Goal: Information Seeking & Learning: Learn about a topic

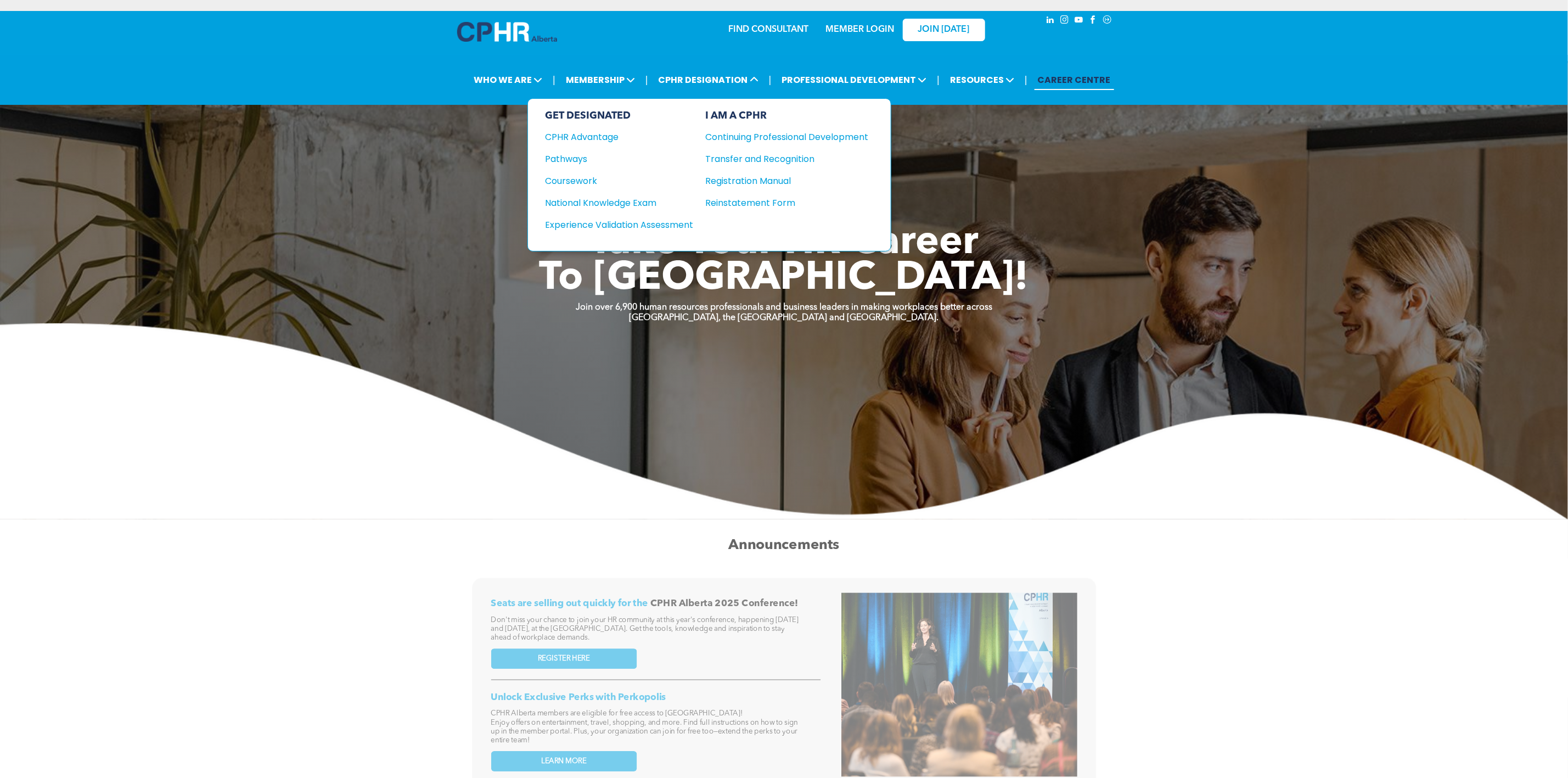
click at [731, 134] on div "Continuing Professional Development" at bounding box center [779, 137] width 147 height 14
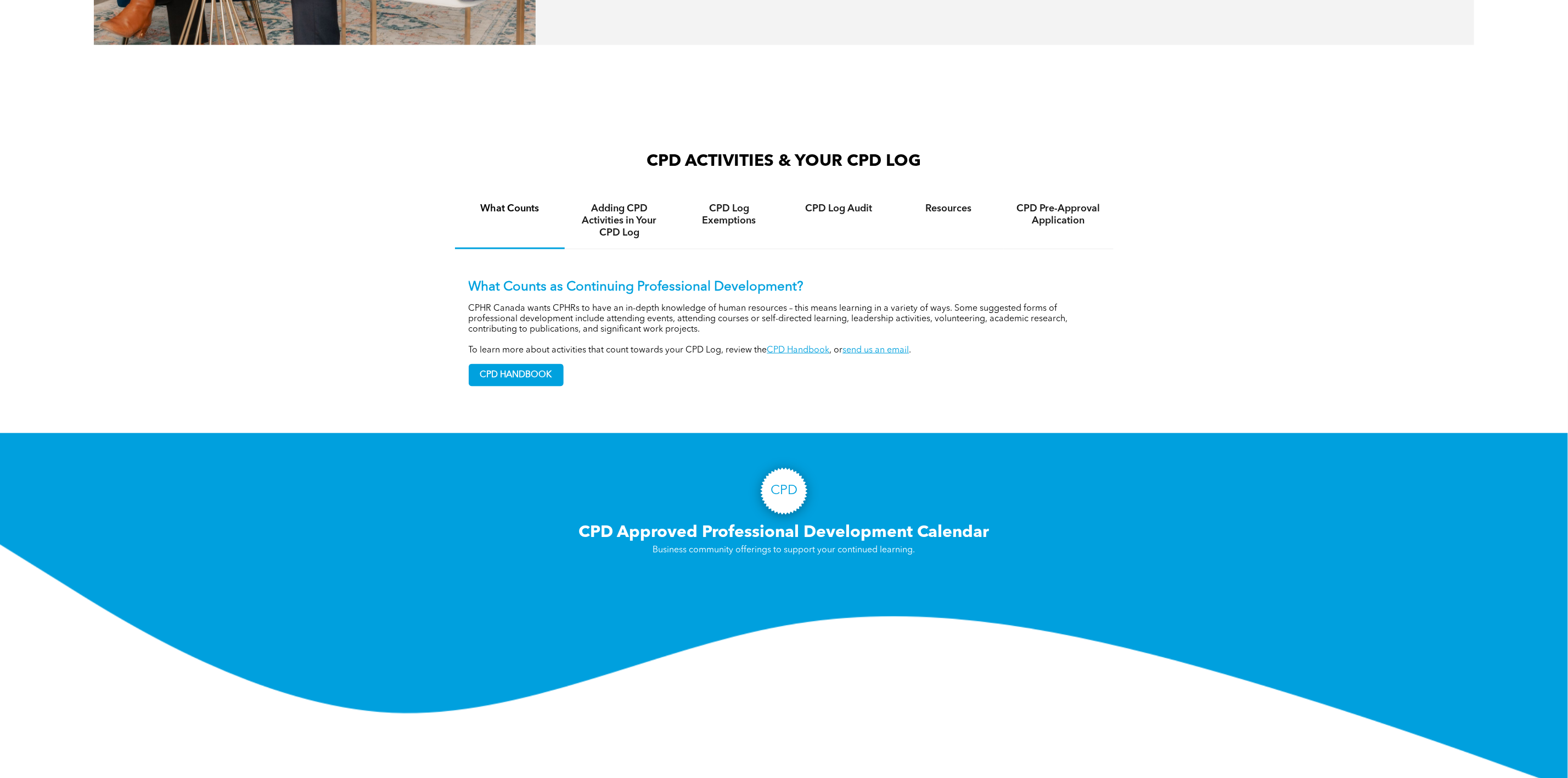
scroll to position [988, 0]
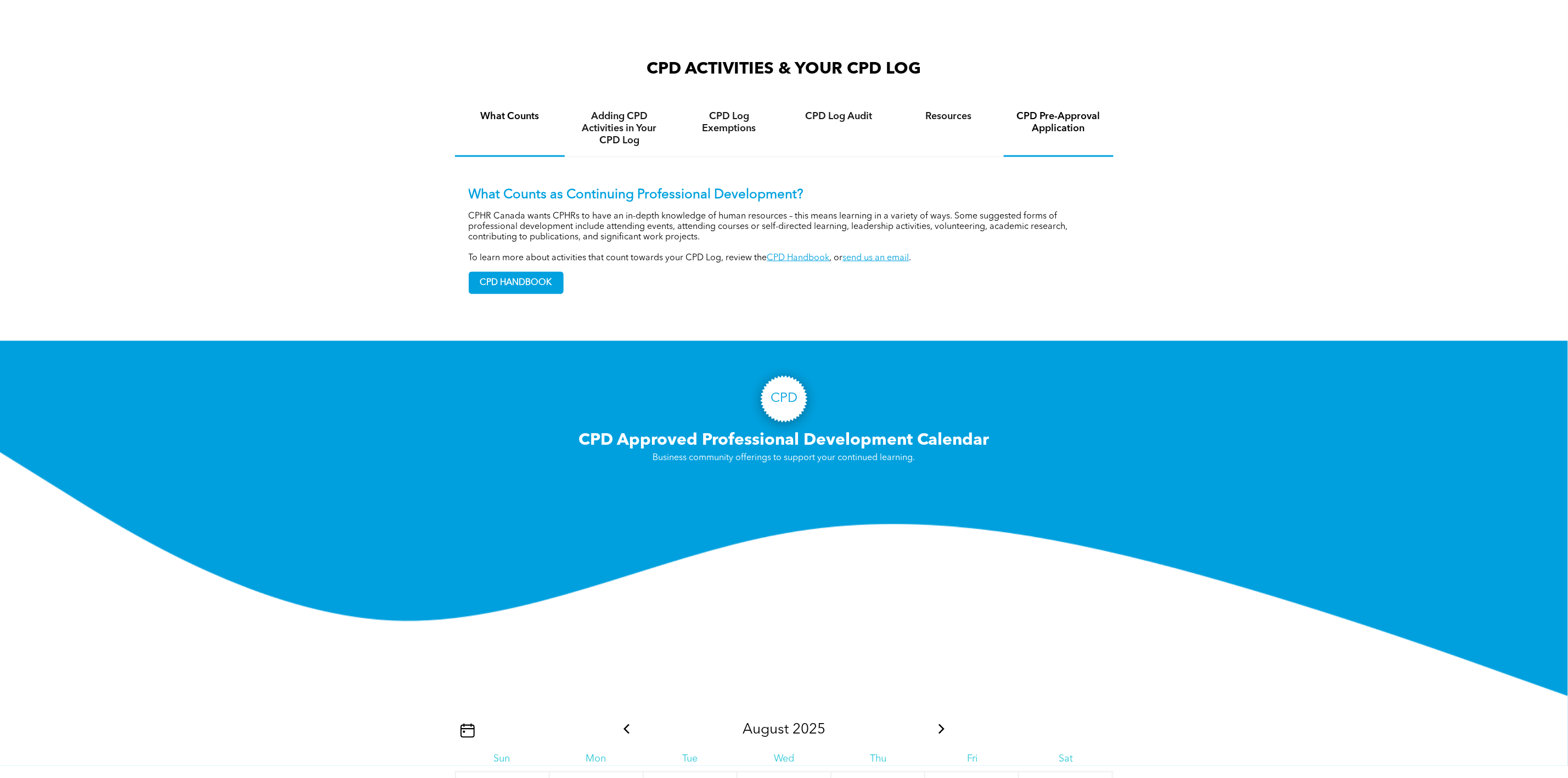
click at [1036, 112] on h4 "CPD Pre-Approval Application" at bounding box center [1058, 122] width 90 height 24
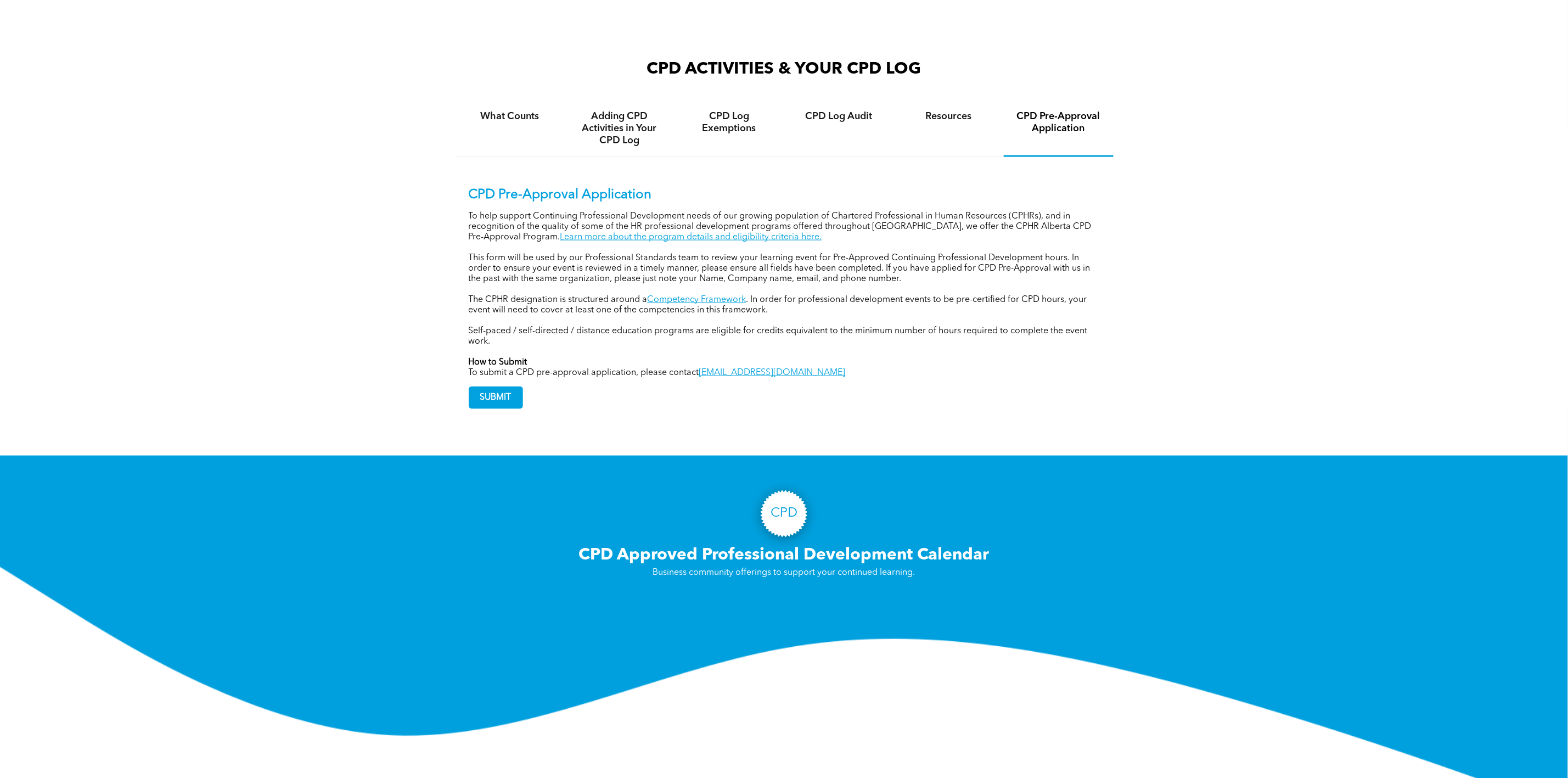
click at [705, 233] on link "Learn more about the program details and eligibility criteria here." at bounding box center [692, 237] width 262 height 9
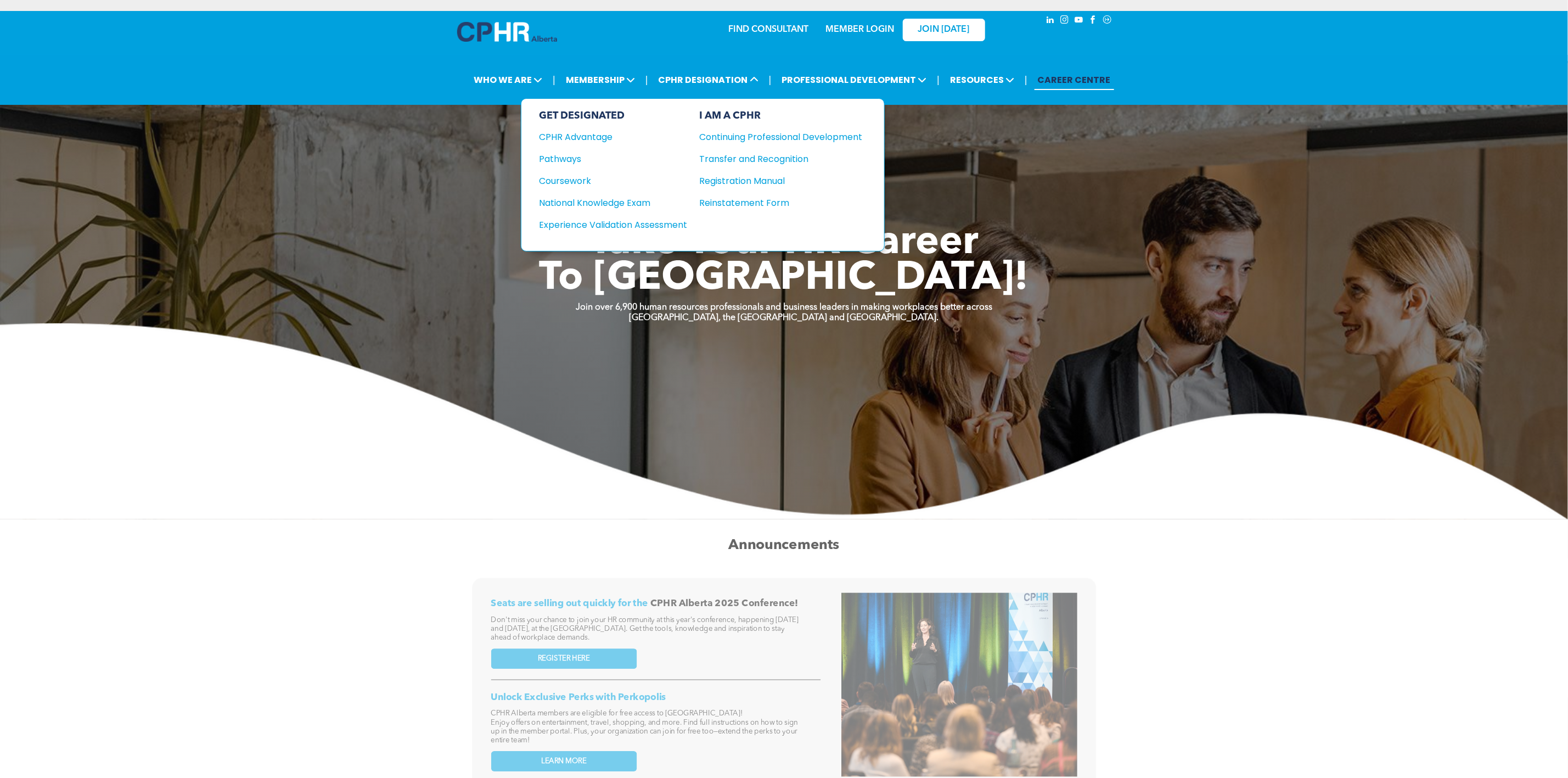
click at [755, 175] on div "Registration Manual" at bounding box center [772, 181] width 147 height 14
click at [588, 172] on div "GET DESIGNATED CPHR Advantage Pathways Coursework National Knowledge Exam" at bounding box center [619, 174] width 148 height 130
click at [590, 179] on div "Coursework" at bounding box center [612, 181] width 133 height 14
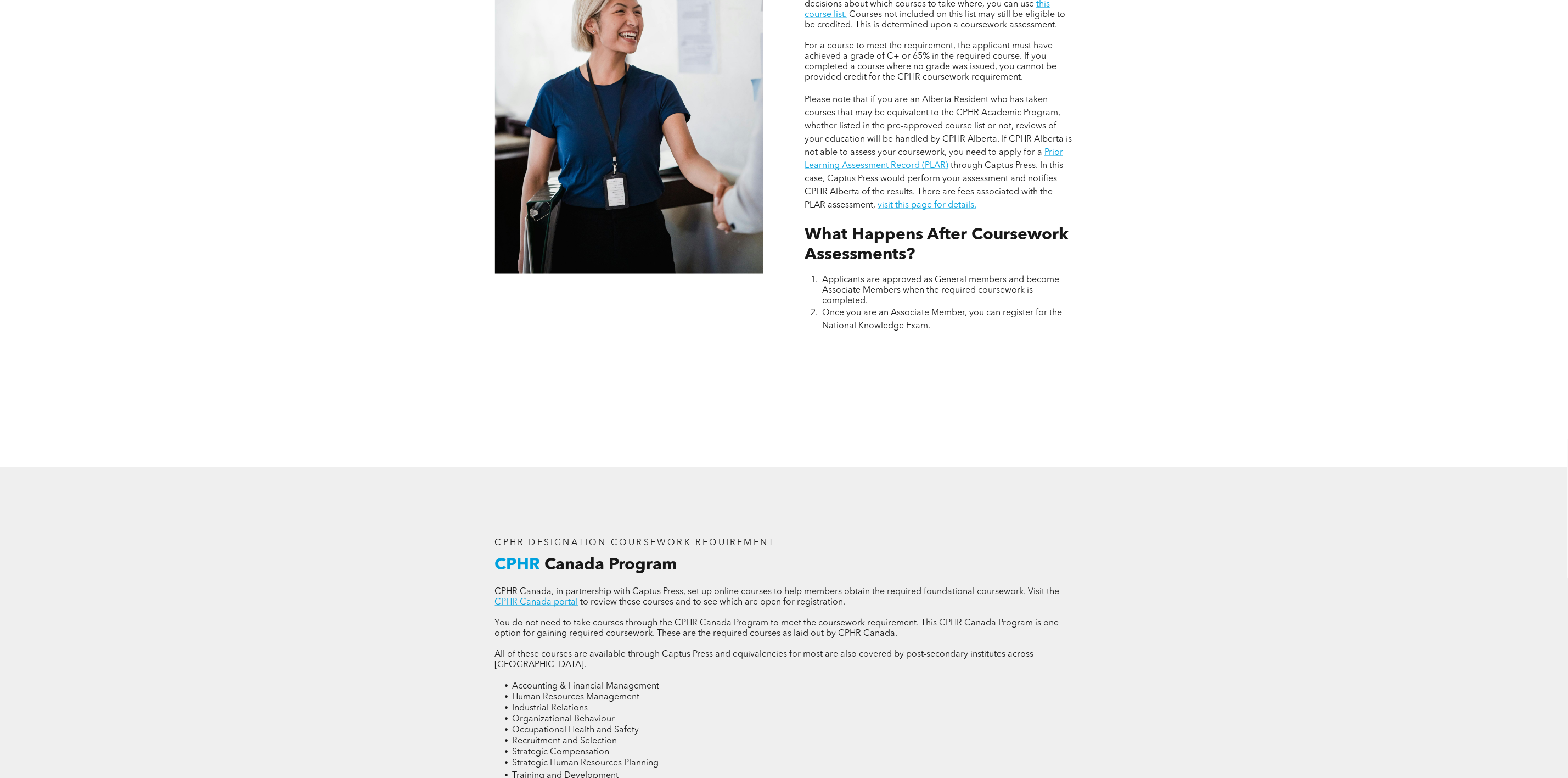
scroll to position [1482, 0]
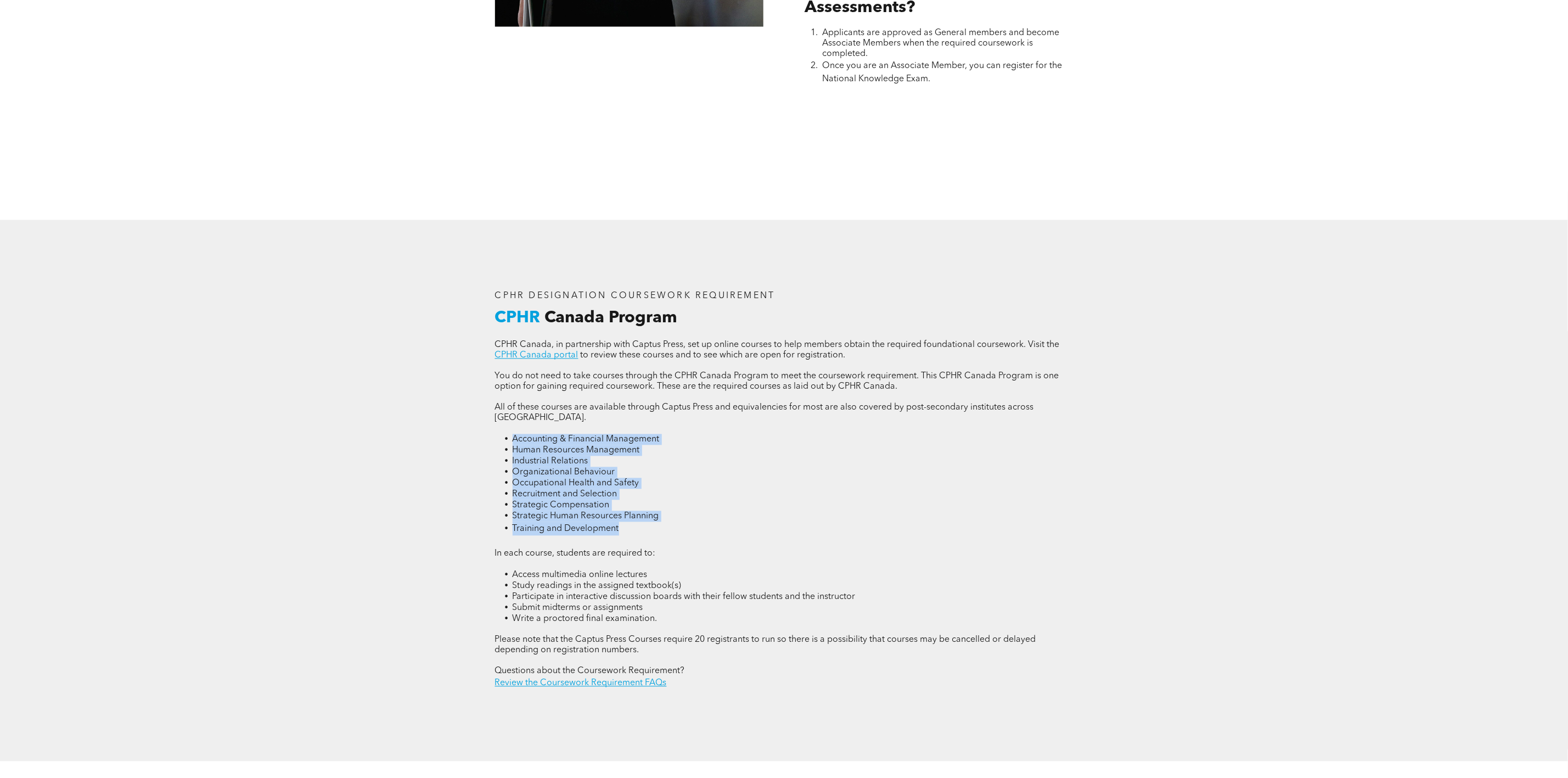
drag, startPoint x: 625, startPoint y: 533, endPoint x: 499, endPoint y: 438, distance: 157.8
click at [499, 438] on ul "Accounting & Financial Management Human Resources Management Industrial Relatio…" at bounding box center [784, 484] width 579 height 101
copy ul "Accounting & Financial Management Human Resources Management Industrial Relatio…"
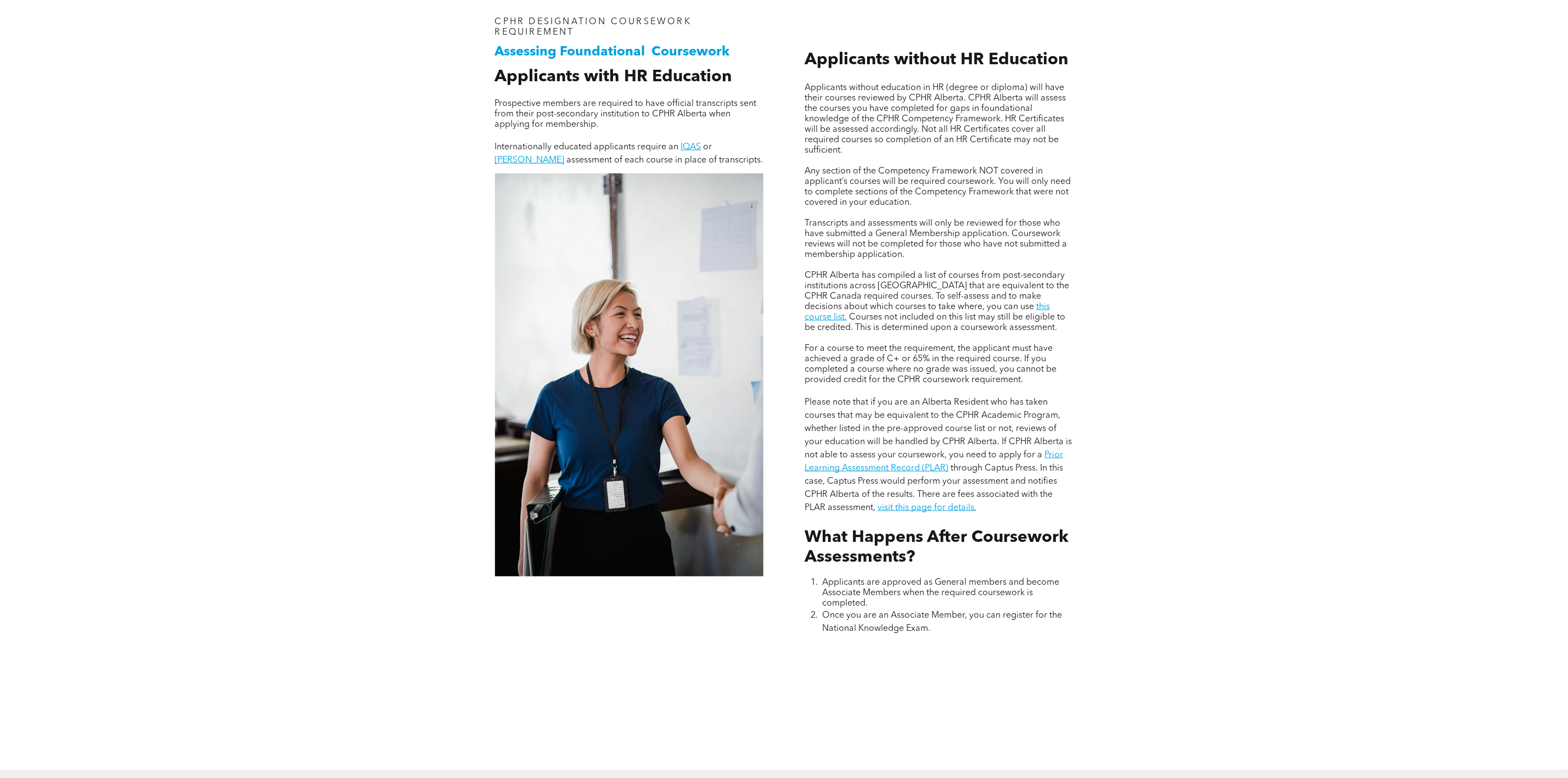
scroll to position [906, 0]
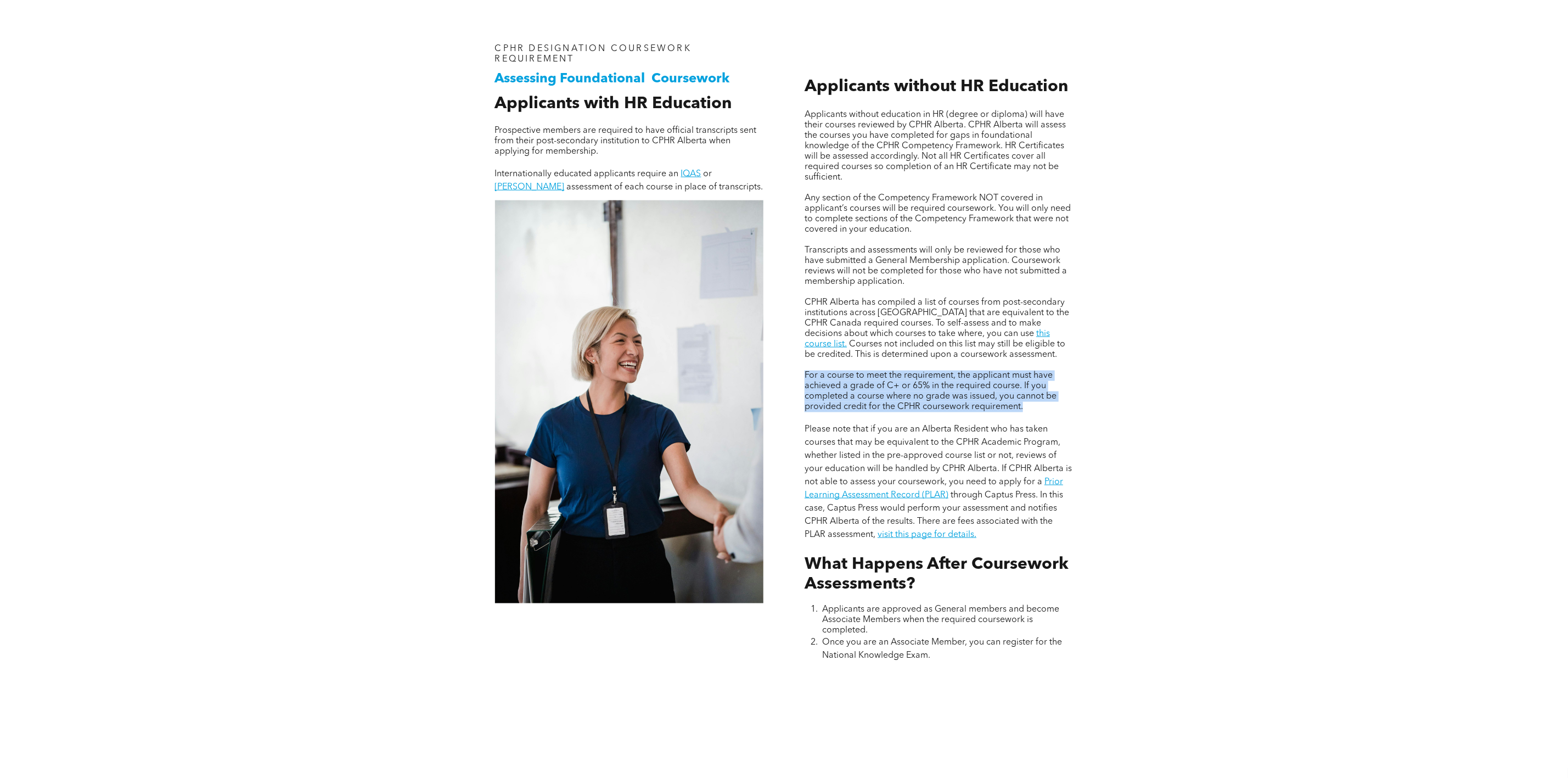
drag, startPoint x: 805, startPoint y: 382, endPoint x: 1034, endPoint y: 412, distance: 231.0
click at [1034, 412] on p "For a course to meet the requirement, the applicant must have achieved a grade …" at bounding box center [939, 391] width 269 height 41
copy span "For a course to meet the requirement, the applicant must have achieved a grade …"
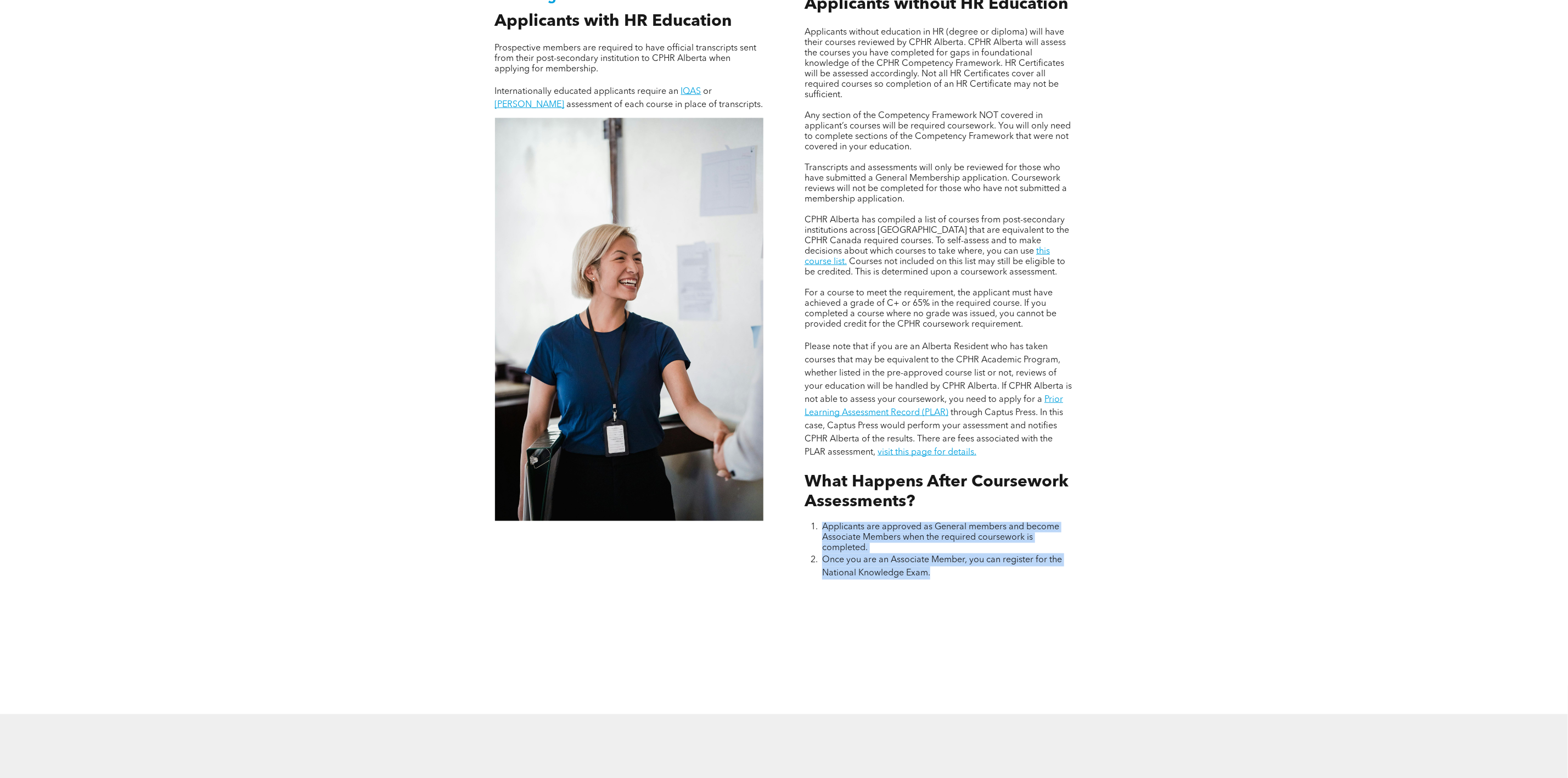
drag, startPoint x: 937, startPoint y: 588, endPoint x: 823, endPoint y: 541, distance: 123.3
click at [823, 541] on ol "Applicants are approved as General members and become Associate Members when th…" at bounding box center [939, 550] width 269 height 57
copy ol "Applicants are approved as General members and become Associate Members when th…"
